Goal: Task Accomplishment & Management: Manage account settings

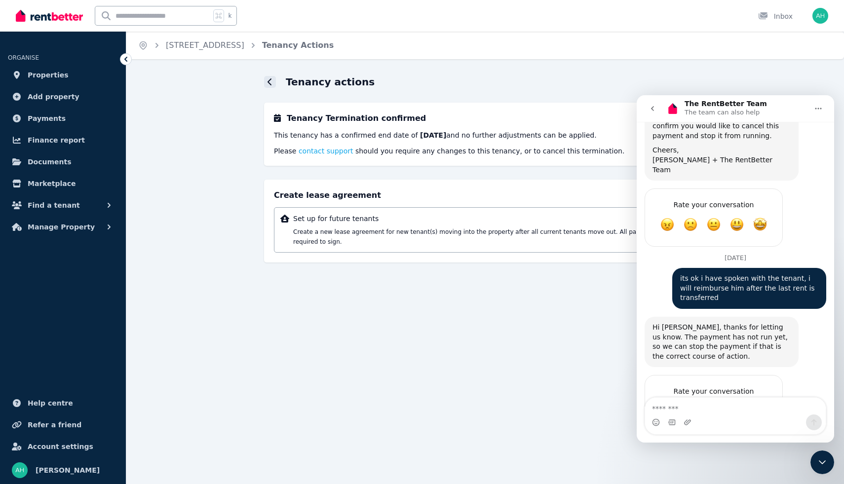
scroll to position [1002, 0]
click at [270, 80] on icon at bounding box center [269, 82] width 5 height 8
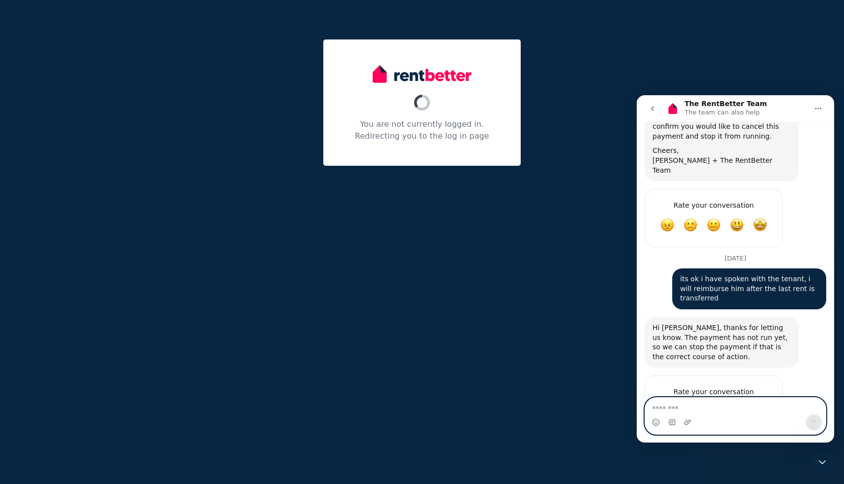
click at [698, 405] on textarea "Message…" at bounding box center [735, 406] width 181 height 17
type textarea "**********"
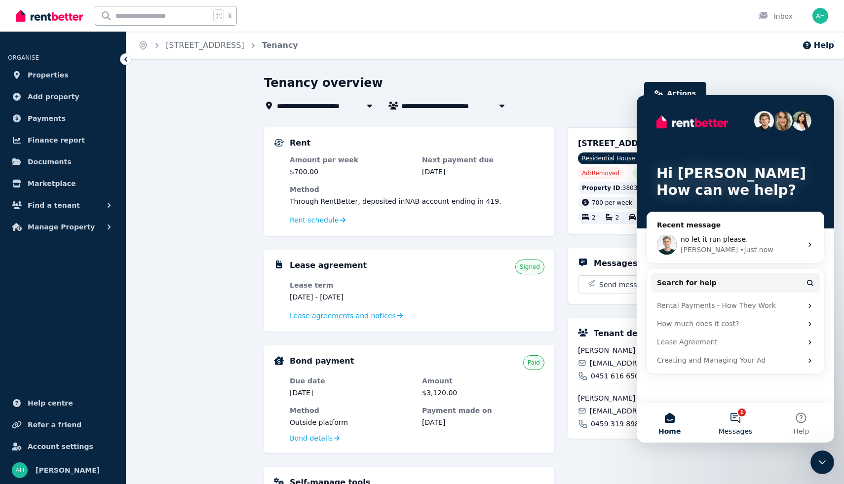
click at [739, 415] on button "1 Messages" at bounding box center [735, 422] width 66 height 39
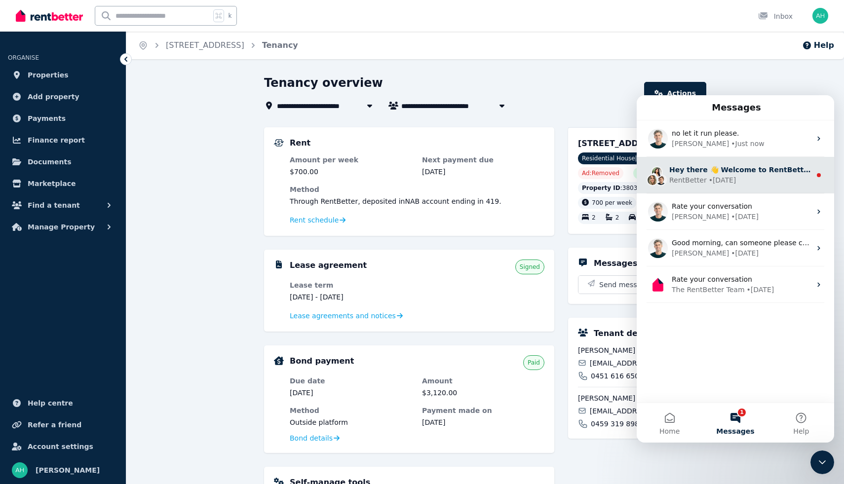
click at [709, 177] on div "• 4d ago" at bounding box center [723, 180] width 28 height 10
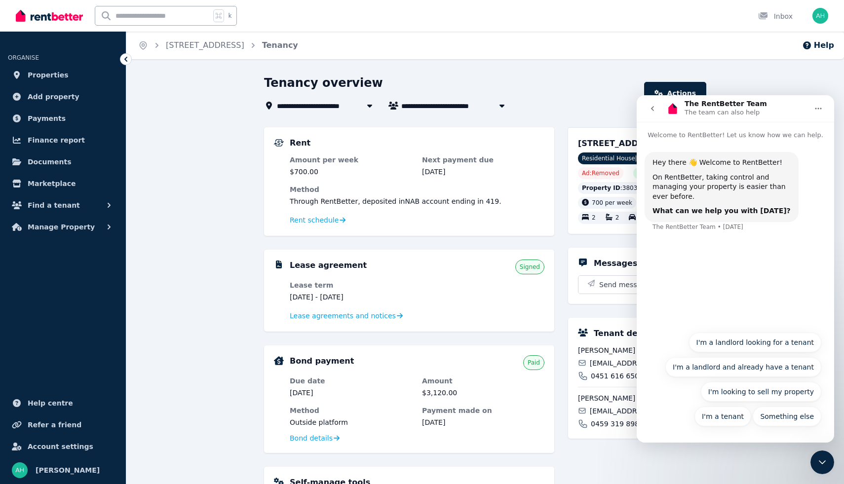
click at [654, 109] on icon "go back" at bounding box center [652, 109] width 8 height 8
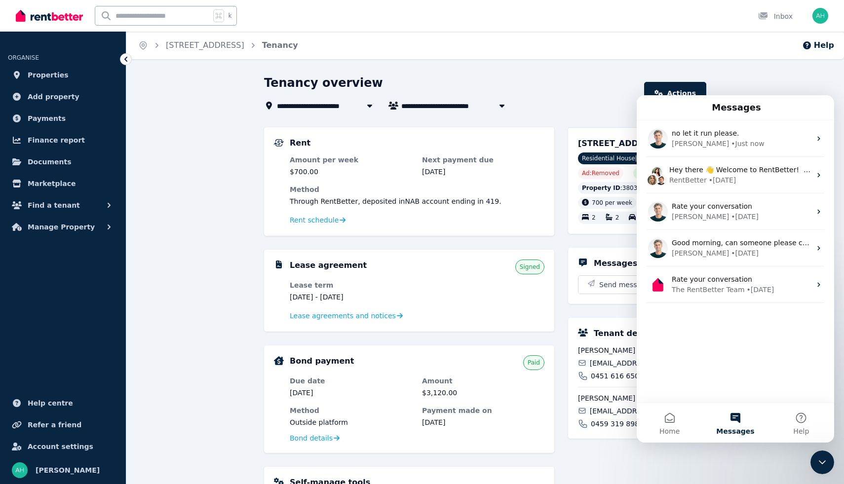
click at [577, 103] on div "**********" at bounding box center [451, 106] width 374 height 12
click at [219, 143] on div "**********" at bounding box center [484, 393] width 717 height 636
click at [319, 438] on span "Bond details" at bounding box center [311, 438] width 43 height 10
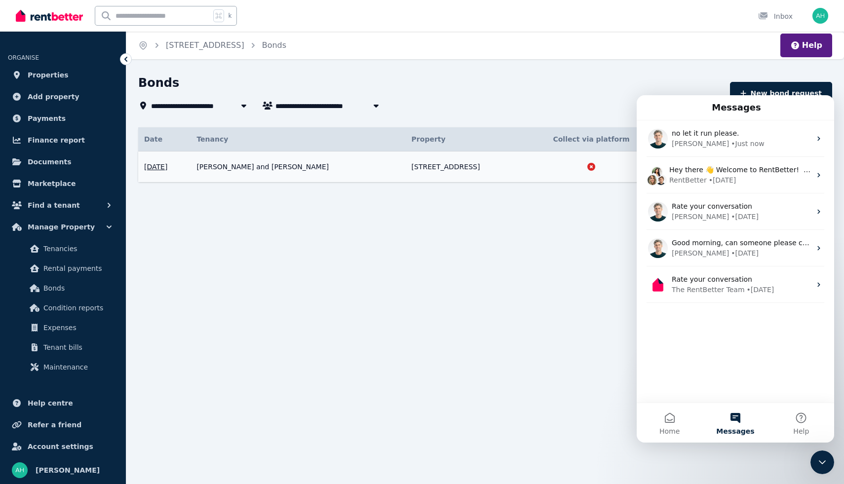
click at [464, 163] on td "30 Lake View Dr, Tewantin" at bounding box center [466, 166] width 120 height 31
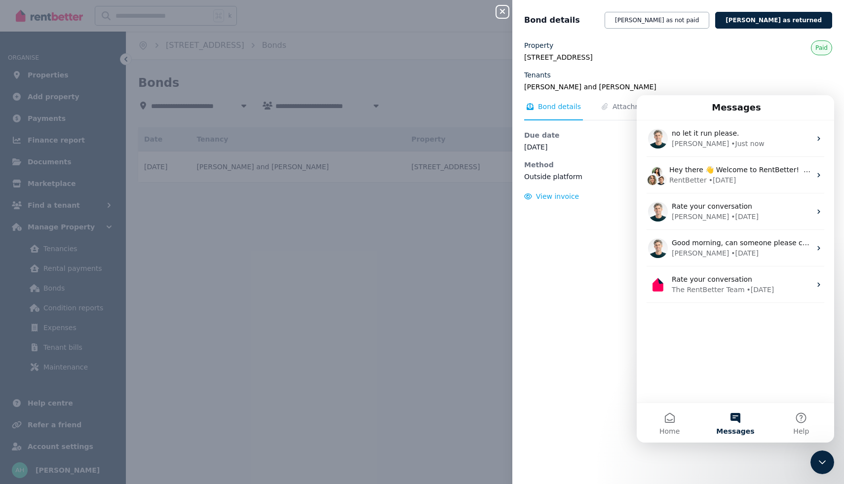
click at [694, 62] on legend "30 Lake View Dr, Tewantin QLD 4565" at bounding box center [678, 57] width 308 height 10
click at [823, 459] on icon "Close Intercom Messenger" at bounding box center [822, 462] width 12 height 12
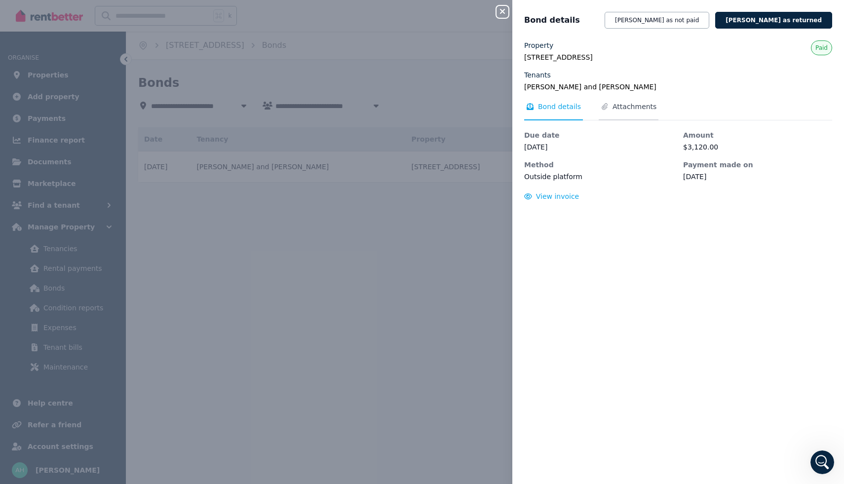
click at [630, 109] on span "Attachments" at bounding box center [634, 107] width 44 height 10
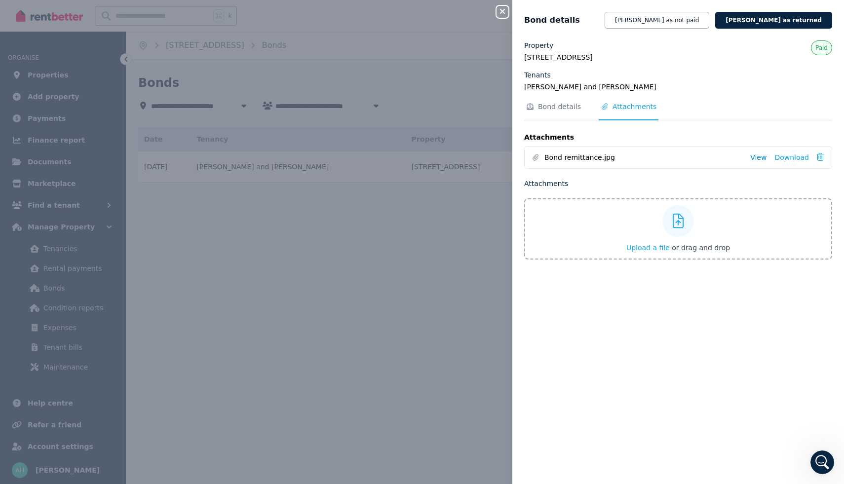
click at [760, 156] on link "View" at bounding box center [758, 157] width 16 height 10
click at [821, 158] on icon at bounding box center [820, 157] width 7 height 8
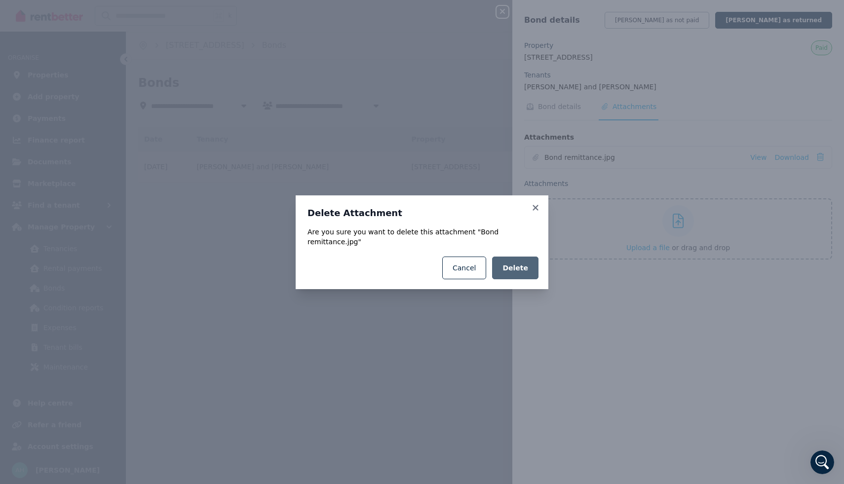
click at [513, 266] on span "Delete" at bounding box center [515, 268] width 26 height 10
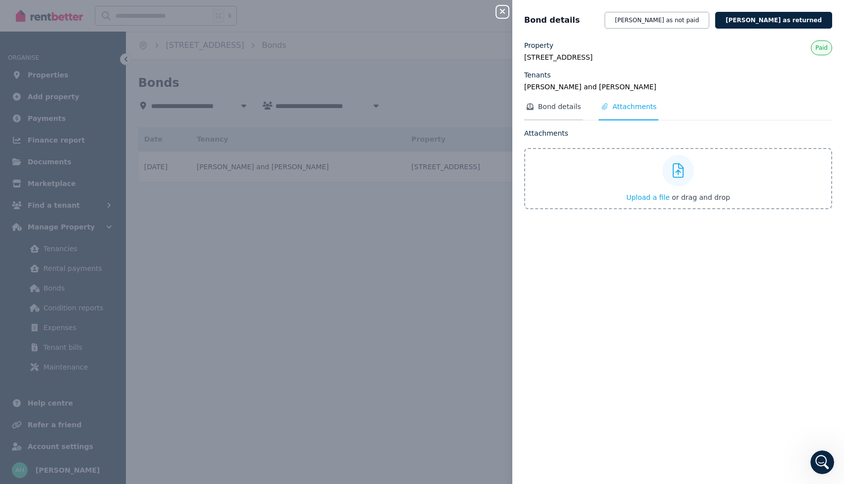
click at [560, 105] on span "Bond details" at bounding box center [559, 107] width 43 height 10
